Goal: Navigation & Orientation: Find specific page/section

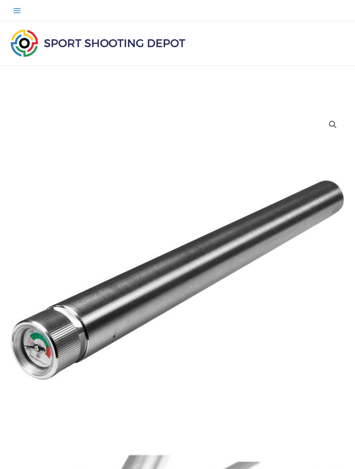
click at [18, 7] on icon "button" at bounding box center [17, 10] width 9 height 9
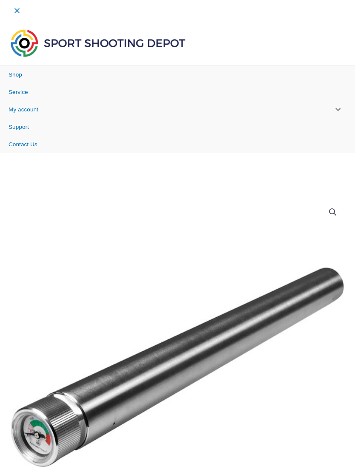
click at [22, 73] on span "Shop" at bounding box center [16, 74] width 14 height 6
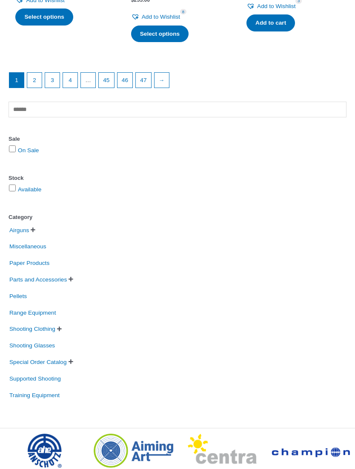
scroll to position [1219, 0]
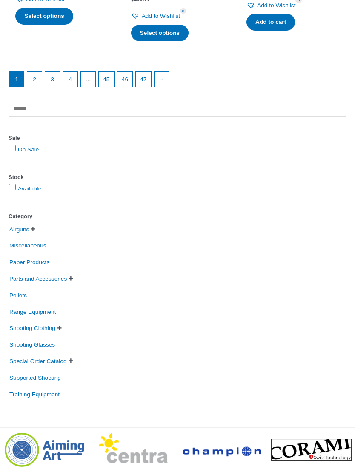
click at [83, 271] on li "Parts and Accessories   Air Cylinders and Accessories Butt-Plates Grips Magaz…" at bounding box center [178, 278] width 338 height 15
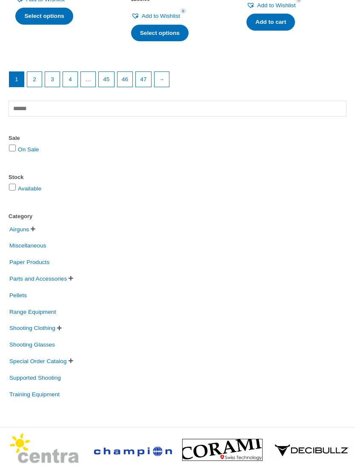
click at [68, 272] on span "Parts and Accessories" at bounding box center [38, 278] width 59 height 13
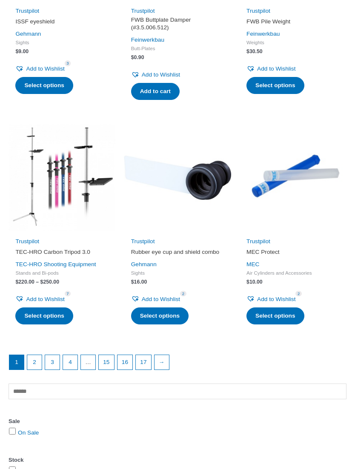
scroll to position [934, 0]
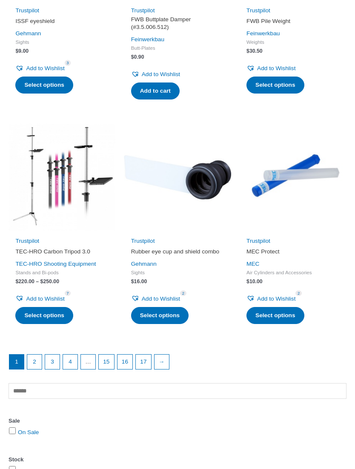
click at [35, 360] on link "2" at bounding box center [34, 362] width 14 height 14
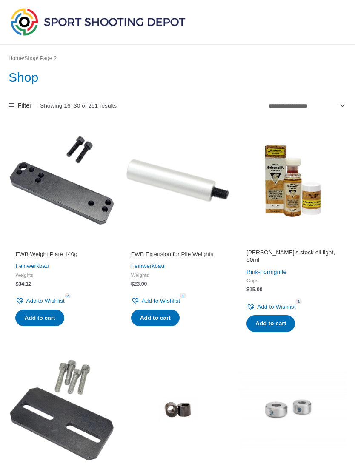
scroll to position [25, 0]
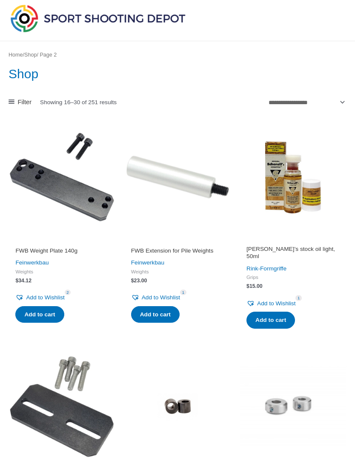
click at [13, 101] on icon at bounding box center [12, 102] width 6 height 4
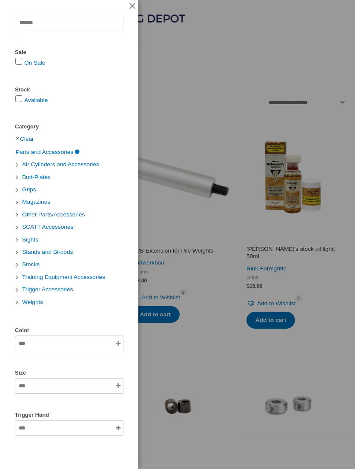
click at [30, 265] on span "Stocks" at bounding box center [30, 264] width 19 height 12
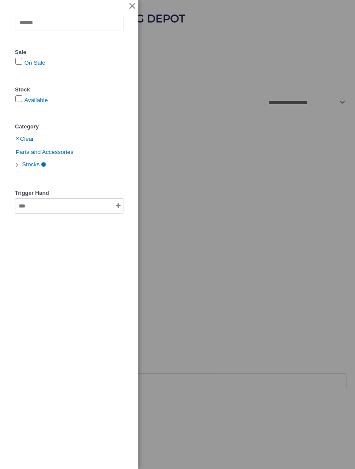
click at [74, 205] on div at bounding box center [69, 206] width 108 height 16
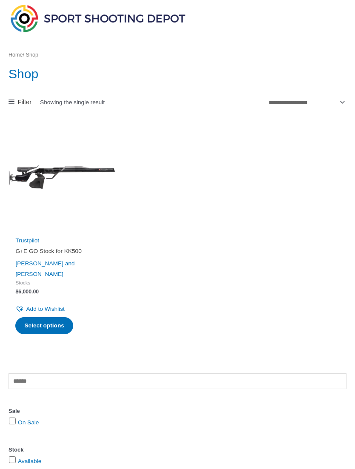
click at [214, 211] on ul "Trustpilot G+E GO Stock for KK500 Grünig and Elmiger Stocks $ 6,000.00 Add to W…" at bounding box center [178, 240] width 338 height 235
click at [16, 102] on link "Filter" at bounding box center [20, 102] width 23 height 11
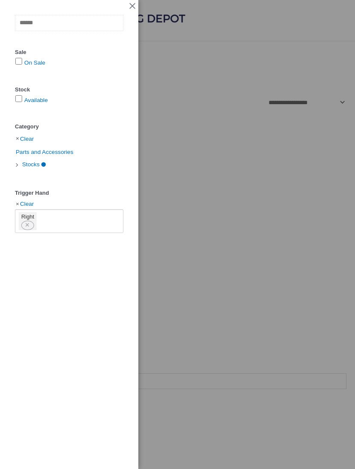
click at [92, 22] on input "text" at bounding box center [69, 23] width 108 height 16
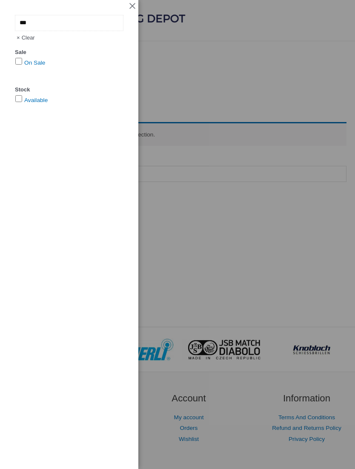
type input "***"
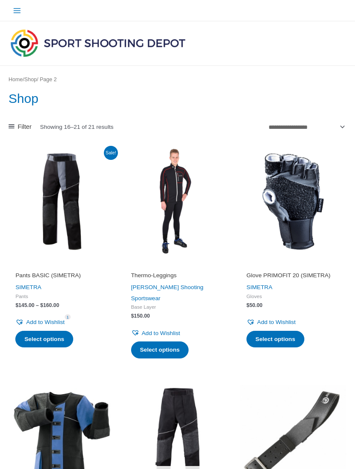
click at [17, 13] on icon "button" at bounding box center [16, 10] width 7 height 5
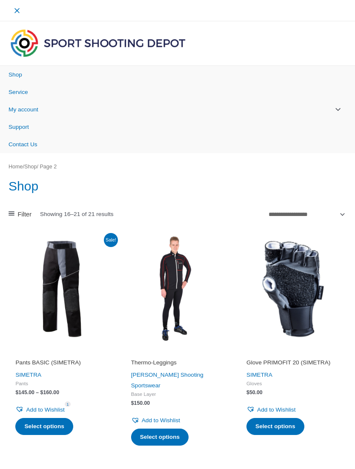
click at [22, 77] on span "Shop" at bounding box center [16, 74] width 14 height 6
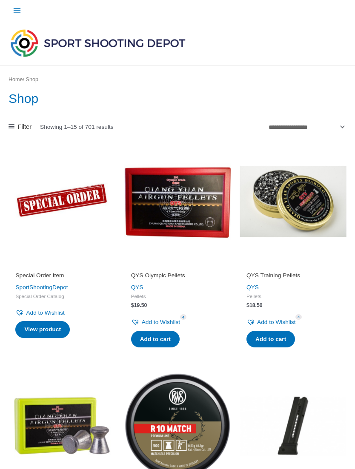
click at [11, 125] on icon at bounding box center [12, 126] width 6 height 4
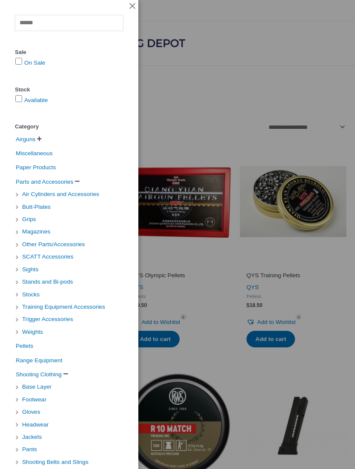
click at [32, 291] on span "Stocks" at bounding box center [30, 294] width 19 height 12
